Goal: Check status: Check status

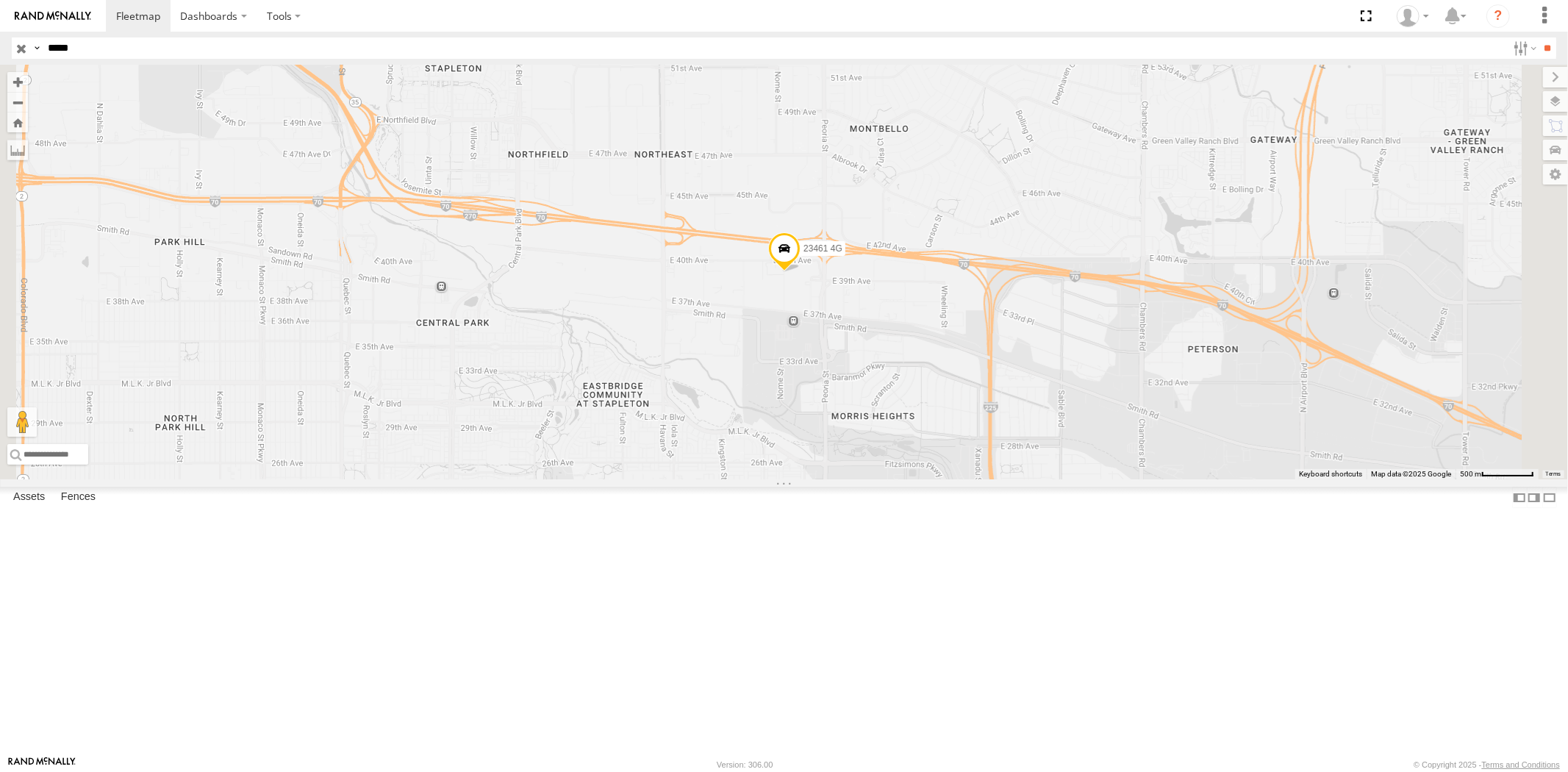
click at [22, 45] on input "button" at bounding box center [21, 48] width 19 height 21
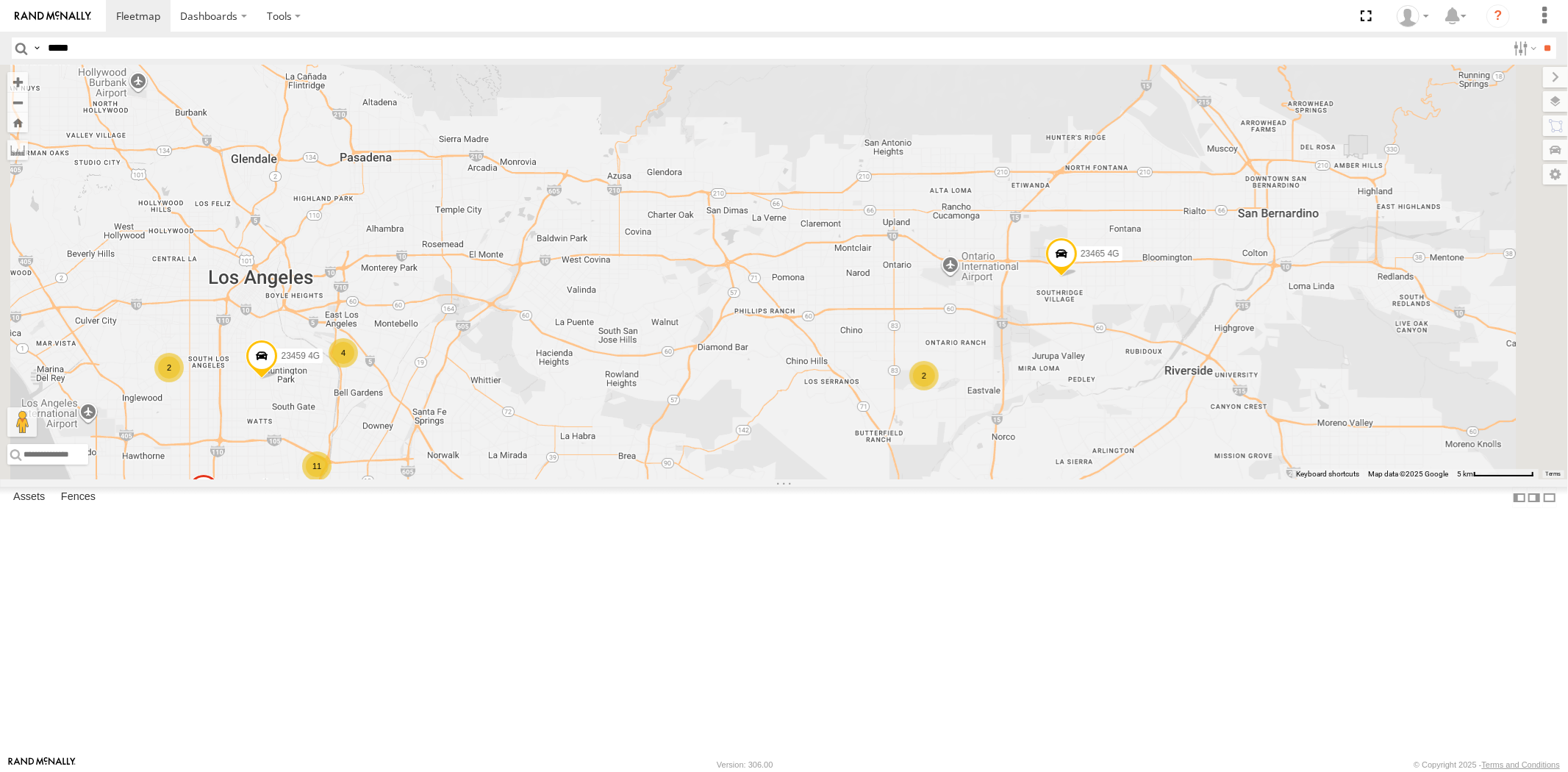
drag, startPoint x: 633, startPoint y: 496, endPoint x: 676, endPoint y: 463, distance: 54.2
click at [676, 463] on div "23207 NEW 23207xx 23460 23480 23467 4G 23464 23335 4G/Bad 23465 4G 23459 4G 4 1…" at bounding box center [784, 272] width 1568 height 415
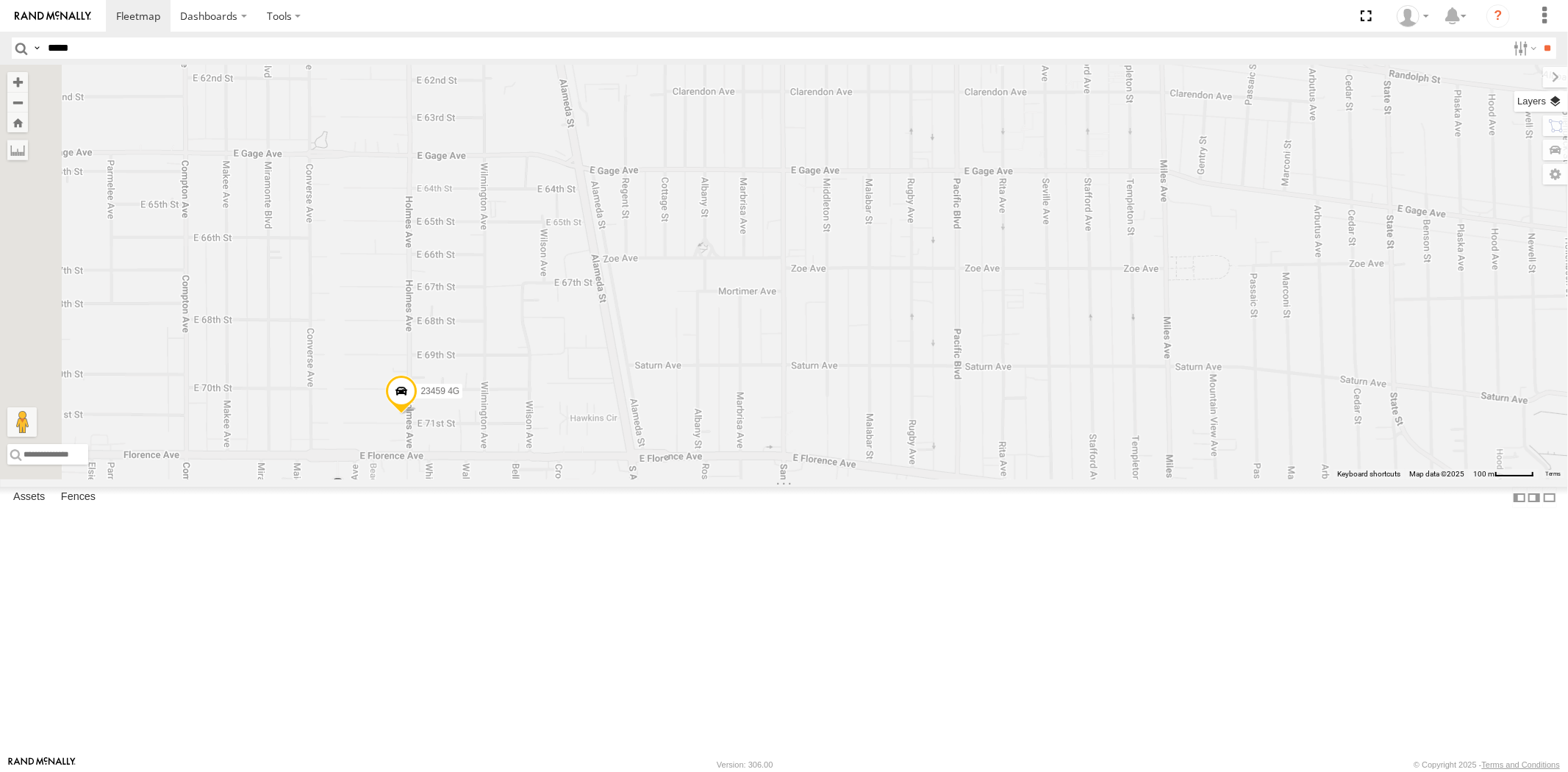
click at [1410, 104] on label at bounding box center [1541, 101] width 54 height 20
click at [0, 0] on span "Basemaps" at bounding box center [0, 0] width 0 height 0
click at [0, 0] on span "Satellite + Roadmap" at bounding box center [0, 0] width 0 height 0
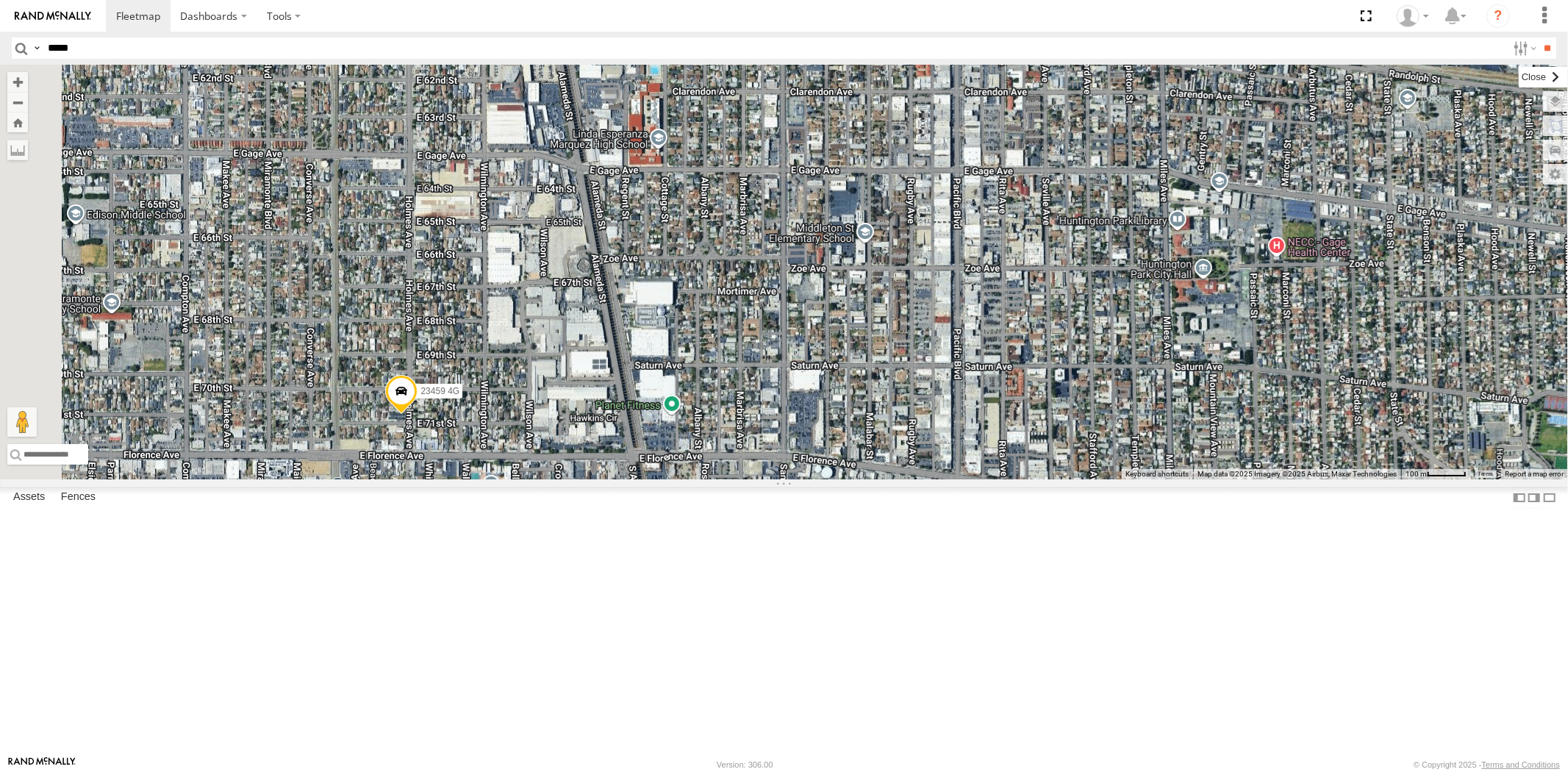
click at [1410, 79] on label at bounding box center [1542, 77] width 49 height 20
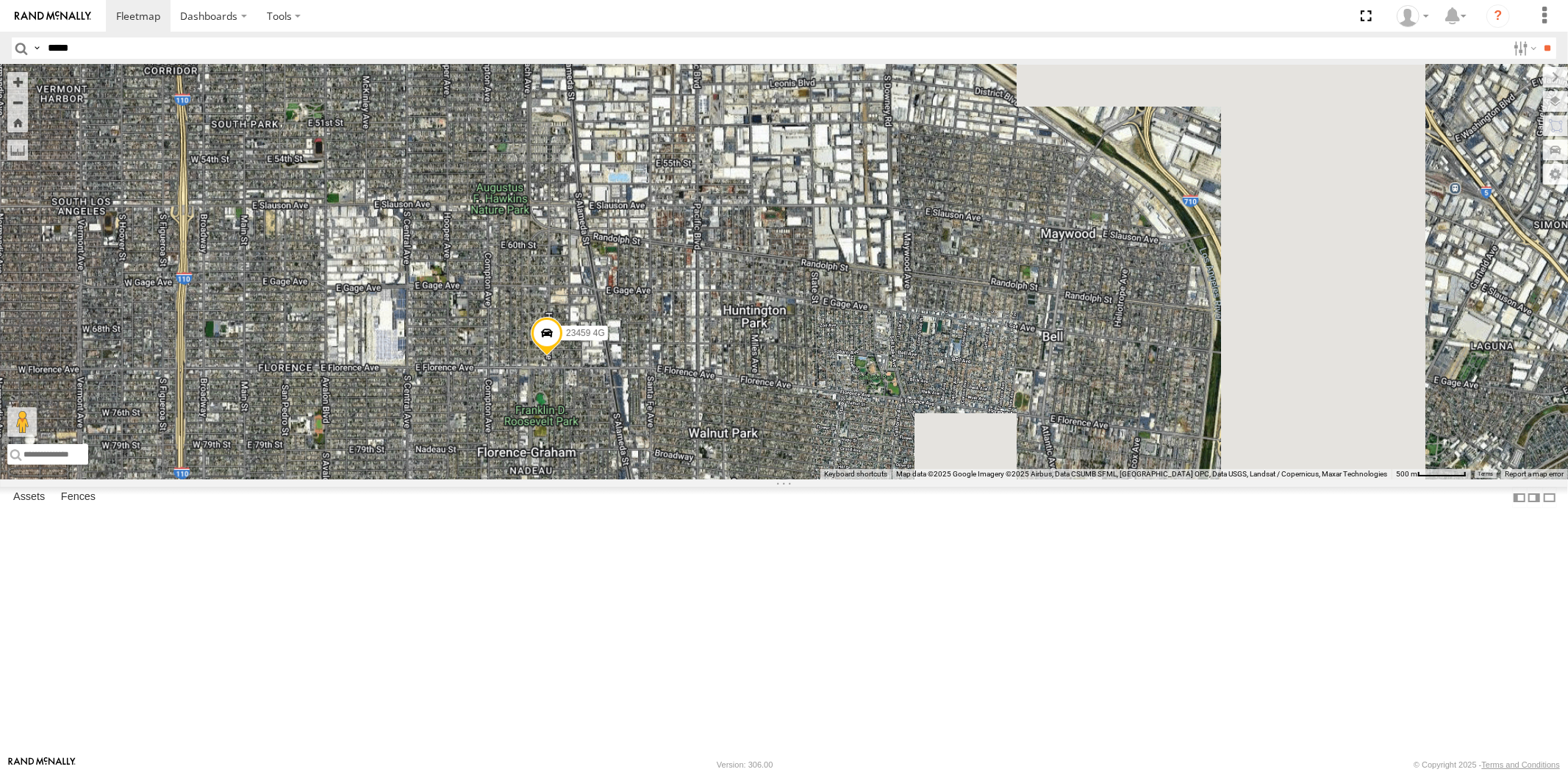
drag, startPoint x: 809, startPoint y: 434, endPoint x: 839, endPoint y: 332, distance: 106.3
click at [839, 332] on div "23207 NEW 23207xx 23460 23480 23467 4G 23464 23335 4G/Bad 23465 4G 23459 4G" at bounding box center [784, 272] width 1568 height 415
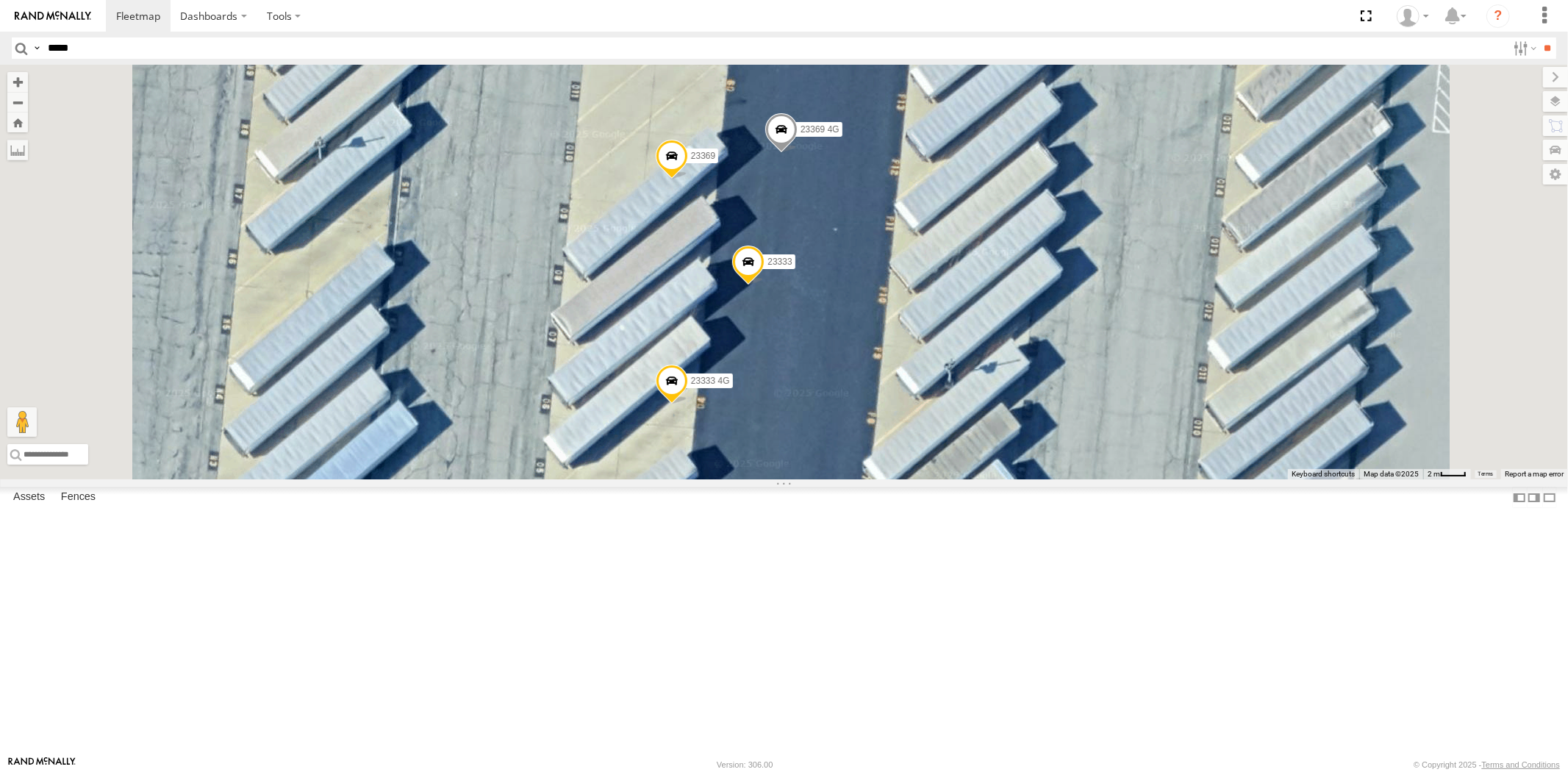
click at [910, 379] on div "23207 NEW 23207xx 23460 23480 23467 4G 23464 23335 4G/Bad 23465 4G 23459 4G 234…" at bounding box center [784, 272] width 1568 height 415
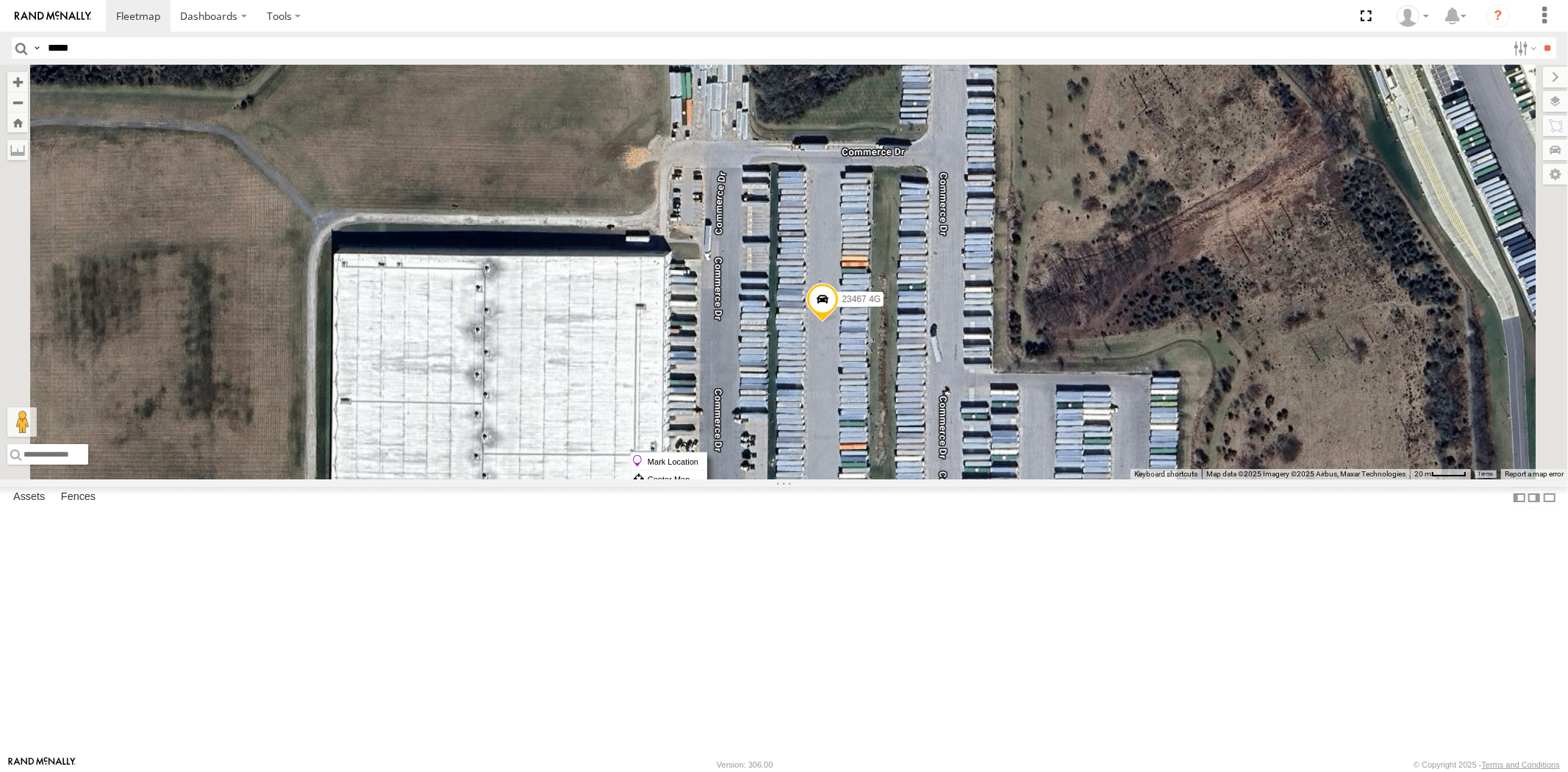
drag, startPoint x: 998, startPoint y: 452, endPoint x: 1011, endPoint y: 457, distance: 13.9
click at [706, 457] on label "Mark Location" at bounding box center [668, 461] width 75 height 17
click at [830, 314] on span at bounding box center [813, 294] width 32 height 40
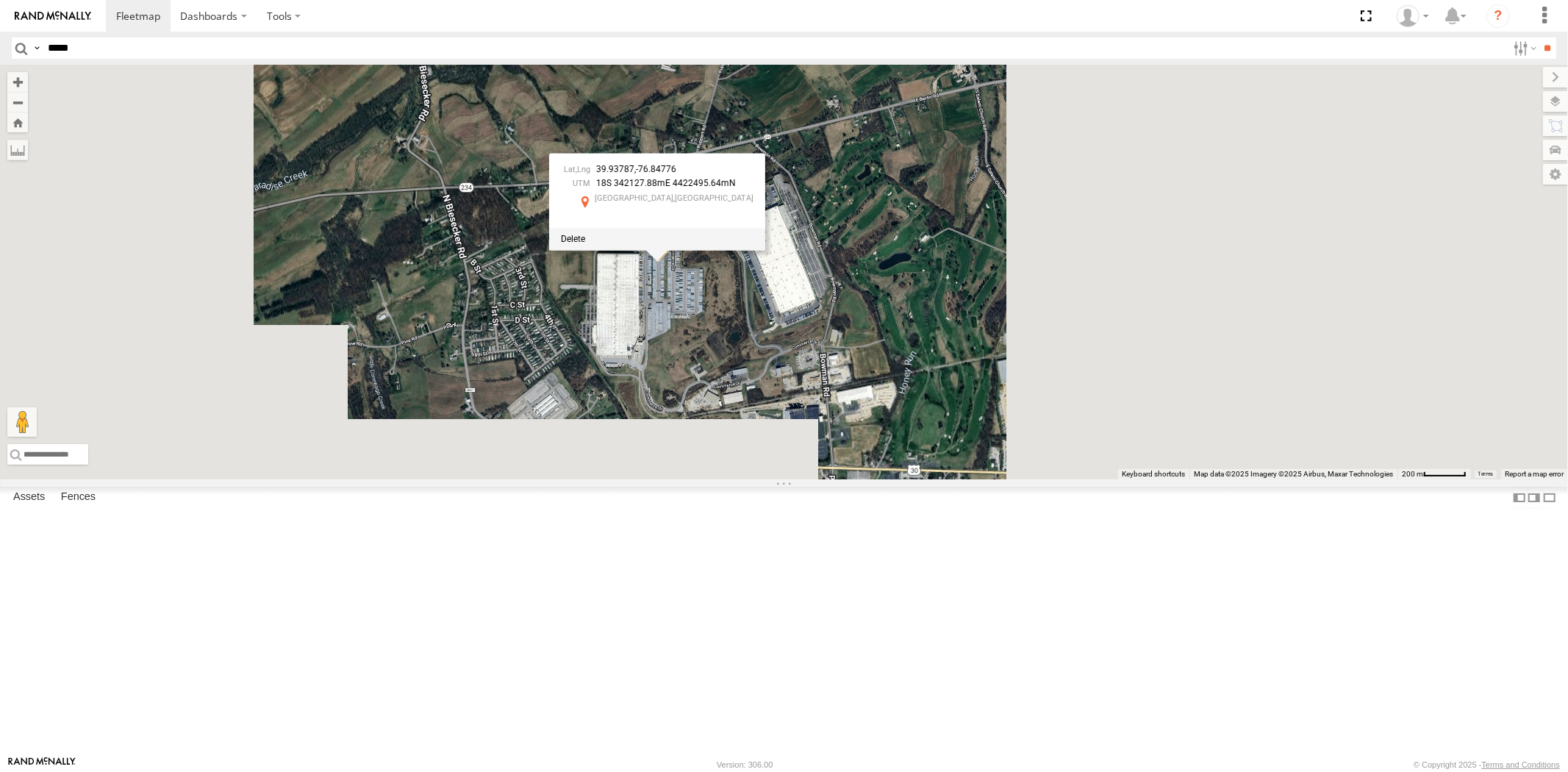
click at [765, 250] on div at bounding box center [657, 239] width 216 height 22
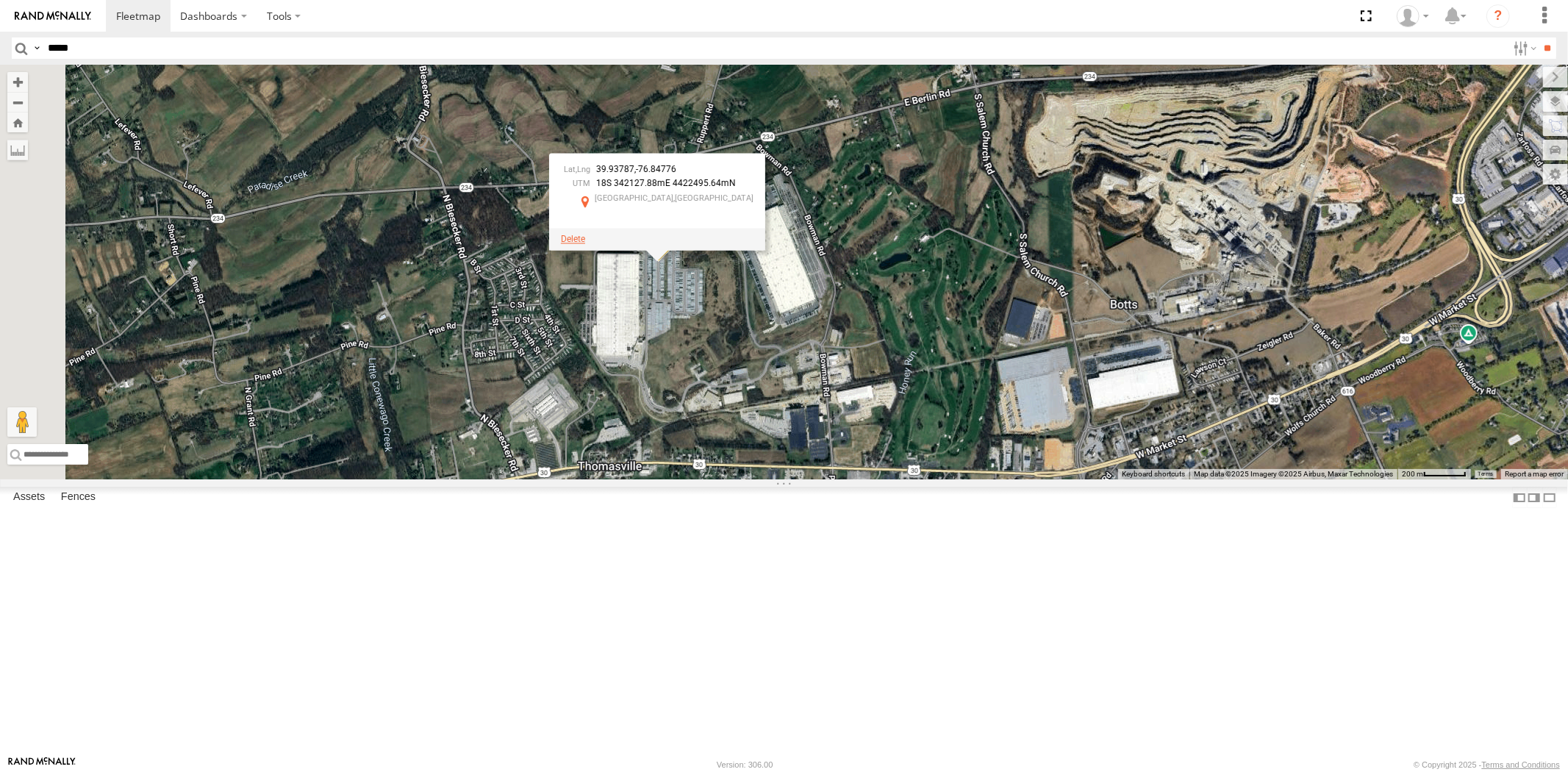
click at [585, 244] on span at bounding box center [573, 239] width 24 height 11
